Goal: Task Accomplishment & Management: Manage account settings

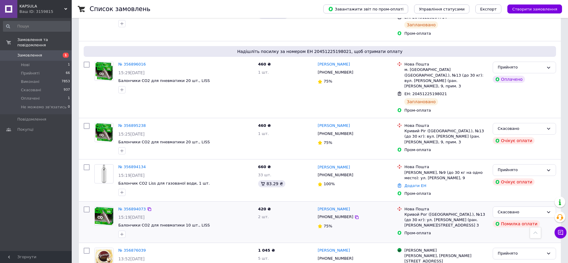
scroll to position [299, 0]
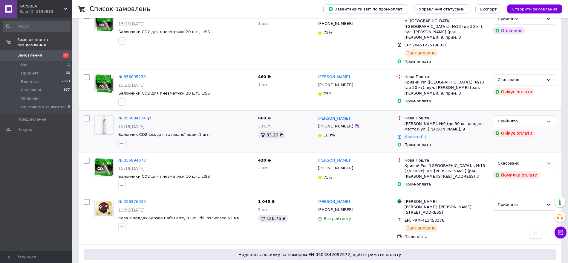
click at [126, 116] on link "№ 356894134" at bounding box center [131, 118] width 27 height 4
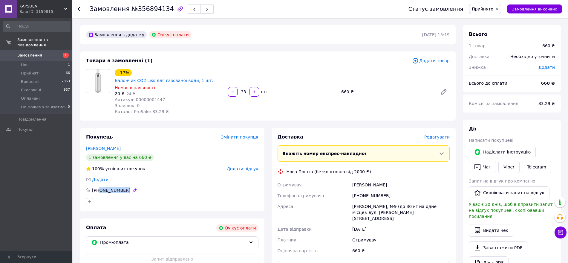
drag, startPoint x: 123, startPoint y: 184, endPoint x: 99, endPoint y: 184, distance: 23.9
click at [99, 187] on div "[PHONE_NUMBER]" at bounding box center [111, 190] width 53 height 6
click at [81, 9] on use at bounding box center [80, 9] width 5 height 5
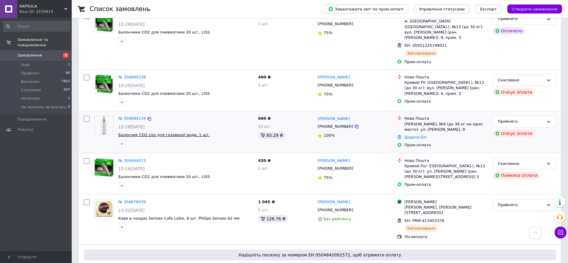
scroll to position [299, 0]
click at [123, 116] on link "№ 356894134" at bounding box center [131, 118] width 27 height 4
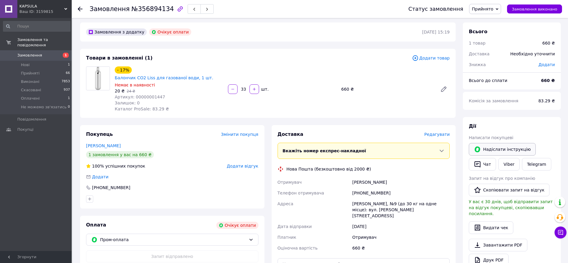
scroll to position [2, 0]
click at [482, 164] on button "Чат" at bounding box center [482, 164] width 27 height 13
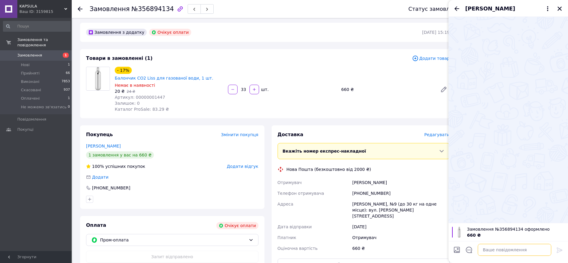
click at [486, 245] on textarea at bounding box center [515, 250] width 74 height 12
type textarea "П"
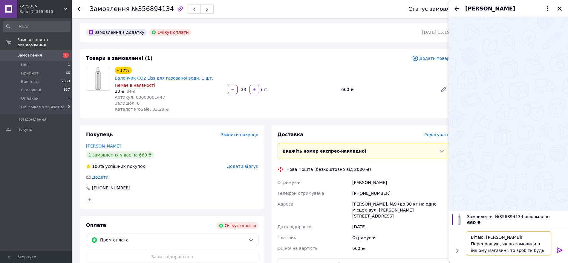
scroll to position [4, 0]
type textarea "Вітаю, [PERSON_NAME]! Перепрошую, якщо замовили в іншому магазині, то зробіть б…"
click at [560, 248] on icon at bounding box center [560, 249] width 6 height 5
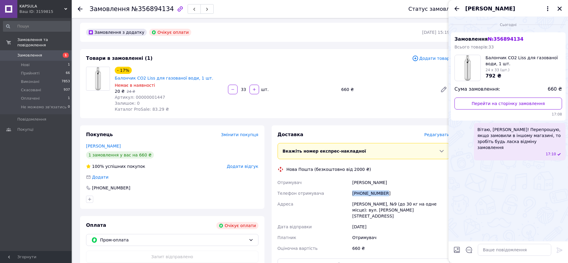
drag, startPoint x: 353, startPoint y: 185, endPoint x: 383, endPoint y: 183, distance: 30.0
click at [383, 188] on div "[PHONE_NUMBER]" at bounding box center [401, 193] width 100 height 11
copy div "[PHONE_NUMBER]"
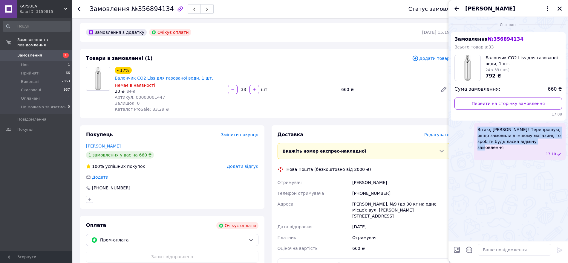
drag, startPoint x: 539, startPoint y: 141, endPoint x: 473, endPoint y: 130, distance: 67.2
click at [473, 130] on div "Вітаю, [PERSON_NAME]! Перепрошую, якщо замовили в іншому магазині, то зробіть б…" at bounding box center [508, 141] width 115 height 37
copy span "Вітаю, [PERSON_NAME]! Перепрошую, якщо замовили в іншому магазині, то зробіть б…"
click at [296, 92] on div "- 17% Балончик CO2 Liss для газованої води, 1 шт. Немає в наявності 20 ₴   24 ₴…" at bounding box center [282, 89] width 340 height 48
drag, startPoint x: 558, startPoint y: 8, endPoint x: 555, endPoint y: 13, distance: 5.3
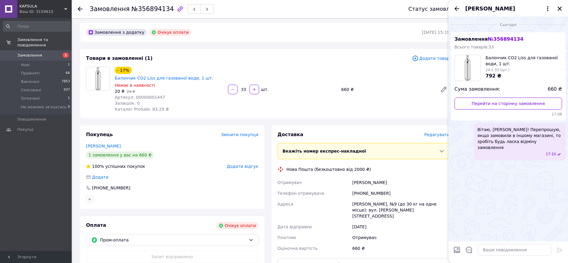
click at [558, 8] on icon "Закрити" at bounding box center [559, 8] width 5 height 5
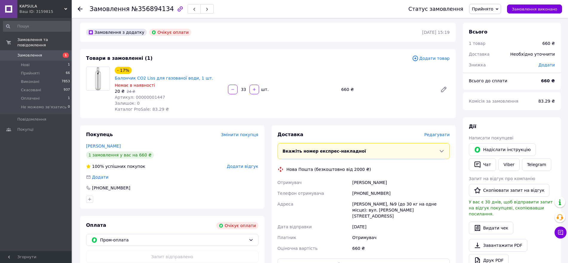
click at [82, 10] on icon at bounding box center [80, 9] width 5 height 5
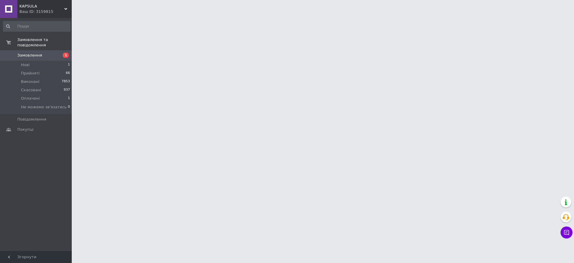
click at [181, 15] on html "KAPSULA Ваш ID: 3159815 Сайт KAPSULA Кабінет покупця Перевірити стан системи Ст…" at bounding box center [287, 7] width 574 height 15
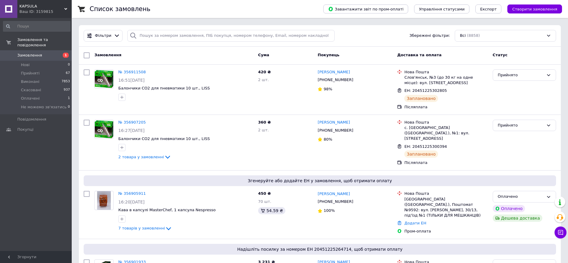
drag, startPoint x: 179, startPoint y: 104, endPoint x: 179, endPoint y: 36, distance: 67.5
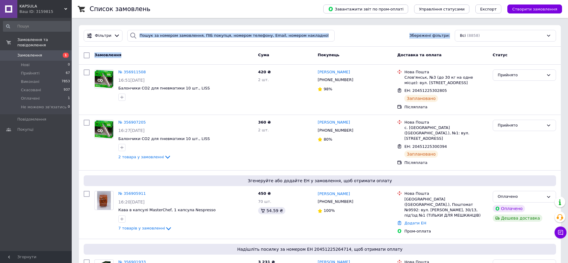
click at [183, 48] on div "Замовлення Cума Покупець Доставка та оплата Статус" at bounding box center [320, 56] width 482 height 18
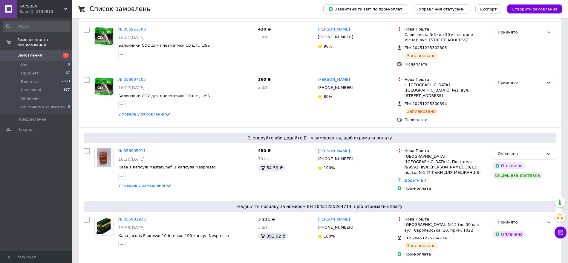
scroll to position [75, 0]
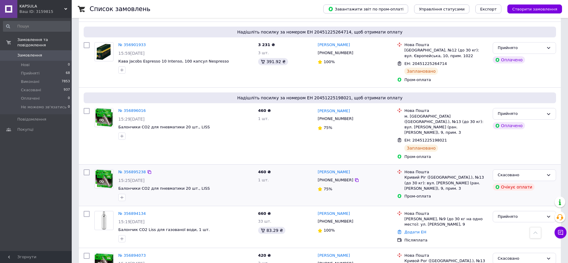
scroll to position [261, 0]
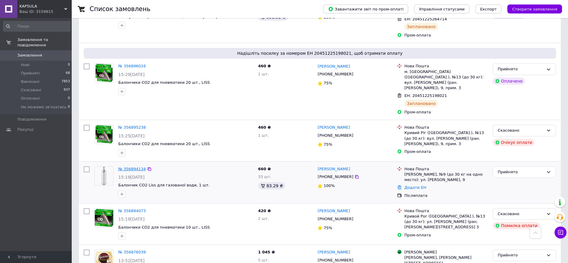
click at [132, 166] on link "№ 356894134" at bounding box center [131, 168] width 27 height 4
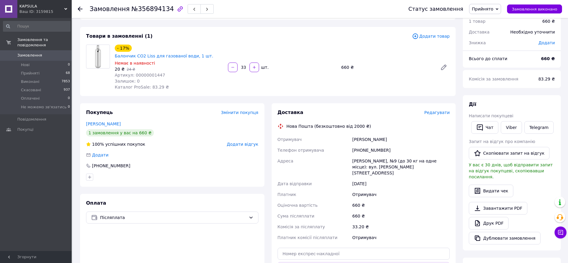
scroll to position [37, 0]
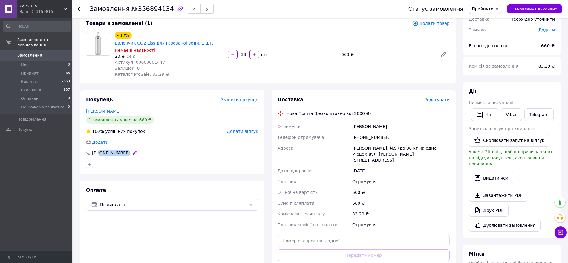
drag, startPoint x: 129, startPoint y: 144, endPoint x: 99, endPoint y: 143, distance: 30.8
click at [99, 150] on div "[PHONE_NUMBER]" at bounding box center [172, 153] width 172 height 6
copy div "0997743353"
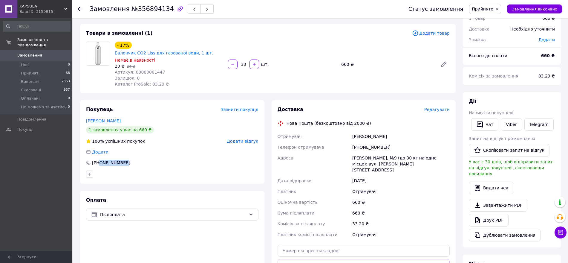
scroll to position [0, 0]
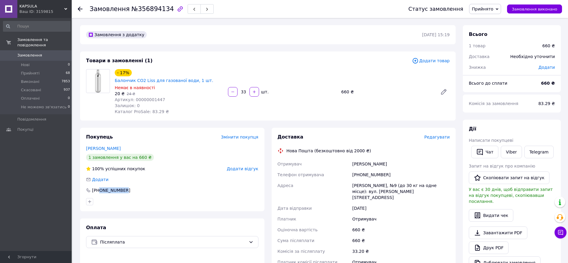
copy div "0997743353"
click at [80, 7] on use at bounding box center [80, 9] width 5 height 5
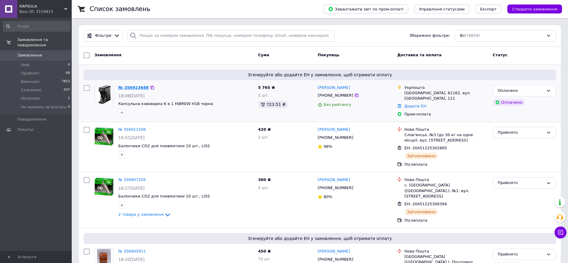
click at [132, 86] on link "№ 356923688" at bounding box center [133, 87] width 30 height 4
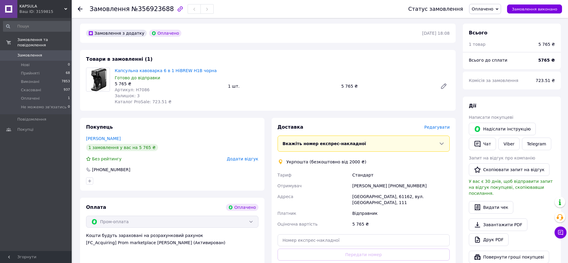
scroll to position [37, 0]
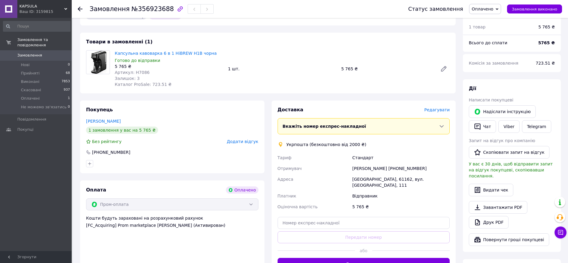
click at [400, 169] on div "Василь Сівак +380997805012" at bounding box center [401, 168] width 100 height 11
copy div "380997805012"
drag, startPoint x: 125, startPoint y: 153, endPoint x: 99, endPoint y: 153, distance: 25.1
click at [99, 153] on div "+380997805012" at bounding box center [172, 152] width 174 height 6
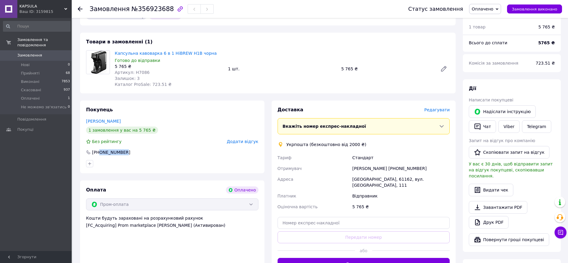
copy div "0997805012"
drag, startPoint x: 135, startPoint y: 160, endPoint x: 130, endPoint y: 155, distance: 6.4
click at [135, 159] on div at bounding box center [172, 164] width 175 height 10
drag, startPoint x: 119, startPoint y: 151, endPoint x: 91, endPoint y: 152, distance: 27.2
click at [91, 152] on div "+380997805012" at bounding box center [172, 152] width 174 height 6
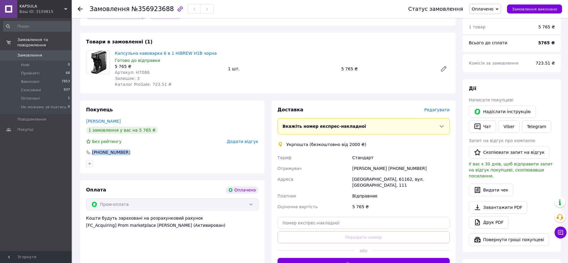
copy div "+380997805012"
drag, startPoint x: 116, startPoint y: 120, endPoint x: 84, endPoint y: 121, distance: 31.4
click at [84, 121] on div "Покупець Сівак Василь 1 замовлення у вас на 5 765 ₴ Без рейтингу Додати відгук …" at bounding box center [172, 136] width 184 height 73
copy link "Сівак Василь"
click at [411, 179] on div "Харків, 61162, вул. Ньютона, 111" at bounding box center [401, 182] width 100 height 17
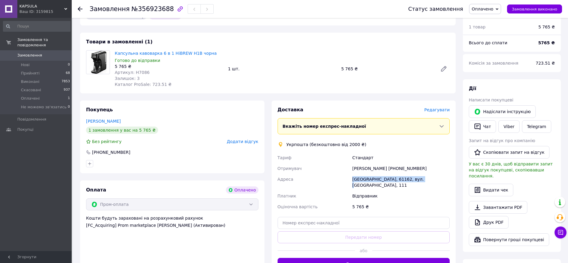
drag, startPoint x: 416, startPoint y: 179, endPoint x: 350, endPoint y: 176, distance: 65.5
click at [350, 176] on div "Тариф Стандарт Отримувач Василь Сівак +380997805012 Адреса Харків, 61162, вул. …" at bounding box center [363, 182] width 175 height 60
copy div "Адреса Харків, 61162, вул. Ньютона, 111"
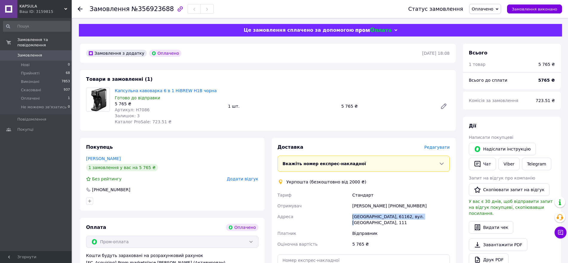
drag, startPoint x: 485, startPoint y: 7, endPoint x: 489, endPoint y: 13, distance: 7.7
click at [486, 7] on span "Оплачено" at bounding box center [483, 9] width 22 height 5
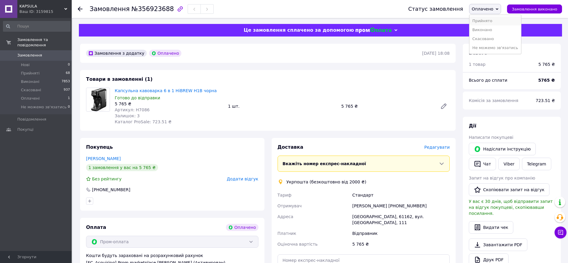
click at [492, 22] on li "Прийнято" at bounding box center [495, 20] width 52 height 9
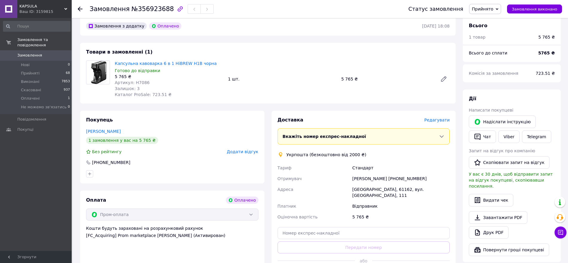
scroll to position [75, 0]
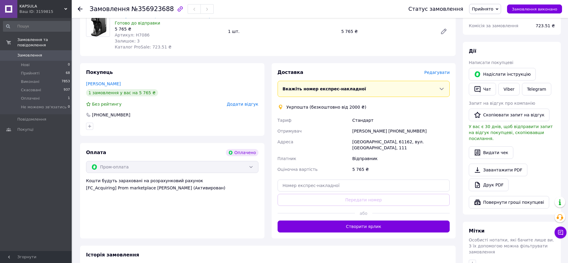
click at [403, 129] on div "Василь Сівак +380997805012" at bounding box center [401, 130] width 100 height 11
copy div "380997805012"
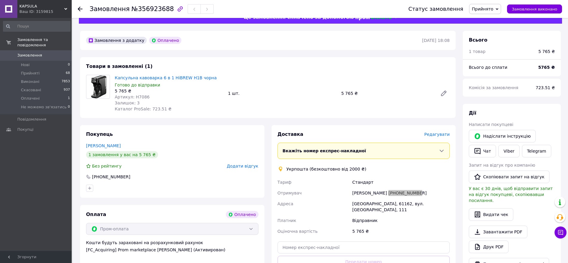
scroll to position [0, 0]
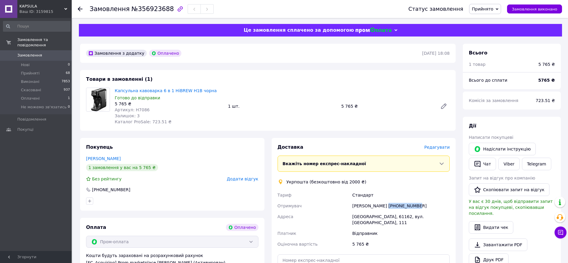
copy div "380997805012"
drag, startPoint x: 80, startPoint y: 7, endPoint x: 87, endPoint y: 19, distance: 13.7
click at [81, 7] on icon at bounding box center [80, 9] width 5 height 5
